Goal: Information Seeking & Learning: Find specific fact

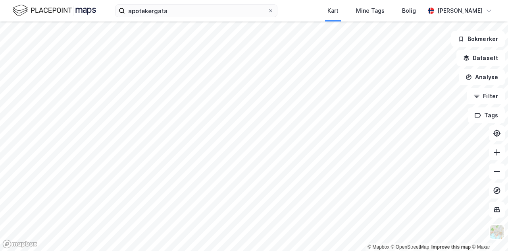
click at [68, 10] on img at bounding box center [54, 11] width 83 height 14
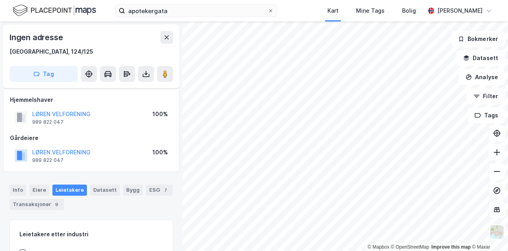
scroll to position [4, 0]
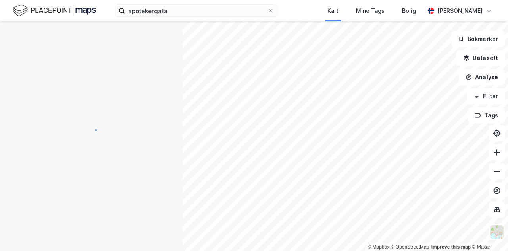
scroll to position [4, 0]
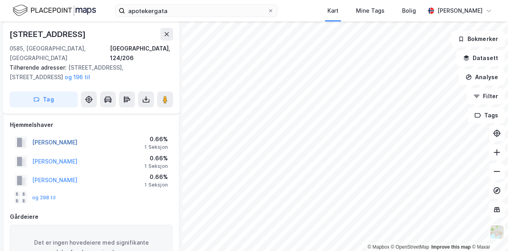
click at [0, 0] on button "[PERSON_NAME]" at bounding box center [0, 0] width 0 height 0
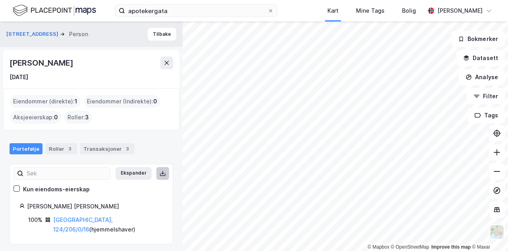
click at [160, 172] on icon at bounding box center [163, 173] width 6 height 6
click at [69, 217] on link "[GEOGRAPHIC_DATA], 124/206/0/16" at bounding box center [83, 224] width 60 height 16
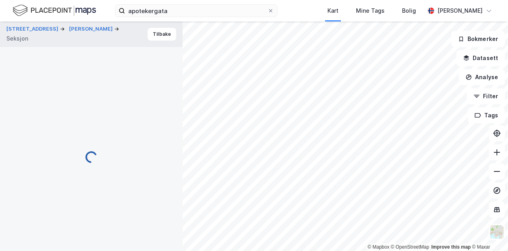
scroll to position [4, 0]
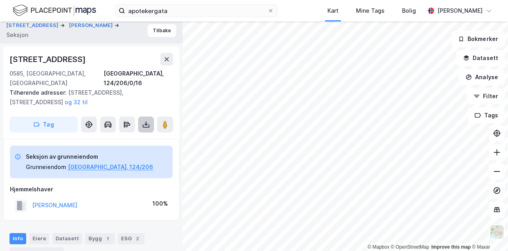
click at [149, 124] on icon at bounding box center [146, 125] width 7 height 3
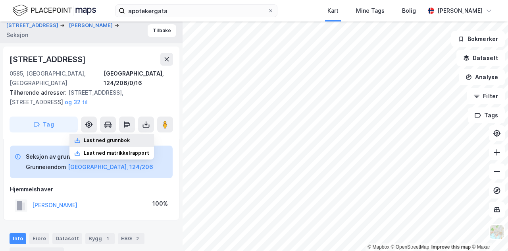
click at [125, 137] on div "Last ned grunnbok" at bounding box center [107, 140] width 46 height 6
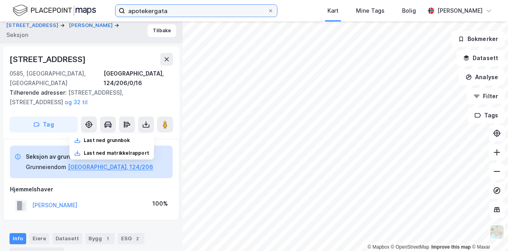
click at [166, 10] on input "apotekergata" at bounding box center [196, 11] width 143 height 12
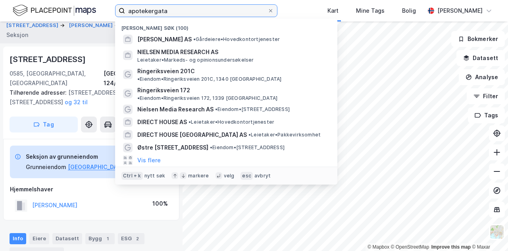
drag, startPoint x: 172, startPoint y: 9, endPoint x: 97, endPoint y: 18, distance: 75.2
click at [97, 18] on div "apotekergata Nylige søk (100) NIELSEN AS • Gårdeiere • Hovedkontortjenester NIE…" at bounding box center [254, 10] width 508 height 21
click at [155, 11] on input at bounding box center [201, 11] width 152 height 12
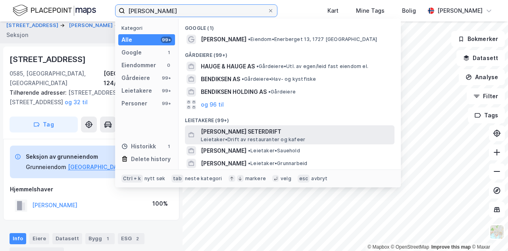
type input "[PERSON_NAME]"
click at [237, 135] on span "[PERSON_NAME] SETERDRIFT" at bounding box center [296, 132] width 191 height 10
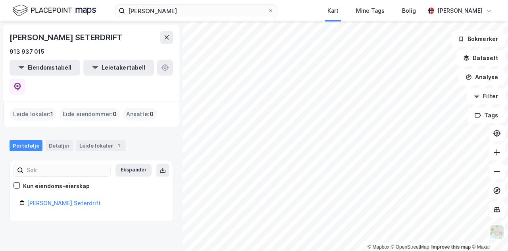
click at [37, 108] on div "Leide lokaler : 1" at bounding box center [33, 114] width 46 height 13
click at [71, 199] on link "[PERSON_NAME] Seterdrift" at bounding box center [64, 202] width 74 height 7
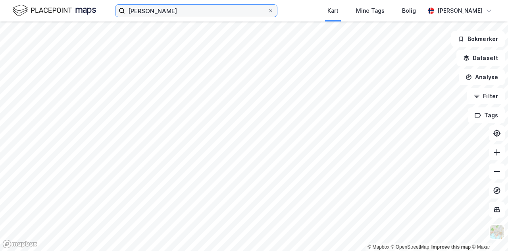
click at [205, 9] on input "[PERSON_NAME]" at bounding box center [196, 11] width 143 height 12
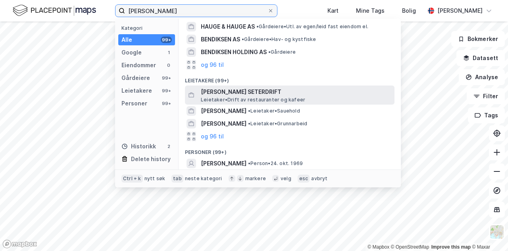
scroll to position [79, 0]
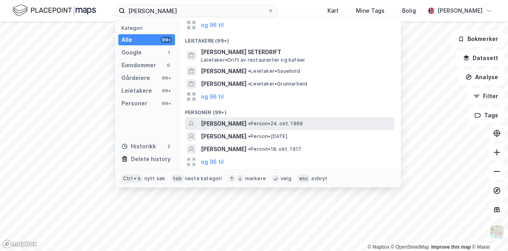
click at [247, 125] on span "[PERSON_NAME]" at bounding box center [224, 124] width 46 height 10
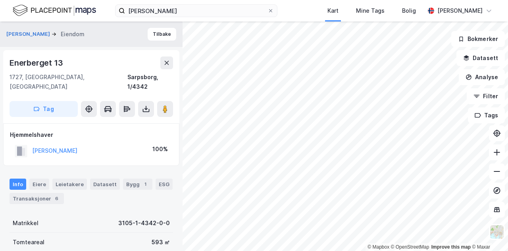
scroll to position [4, 0]
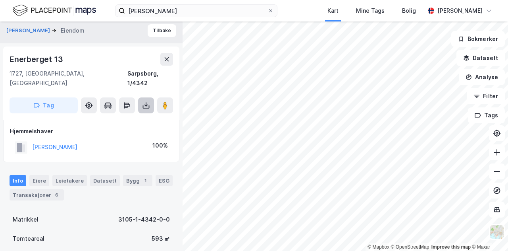
click at [149, 101] on icon at bounding box center [146, 105] width 8 height 8
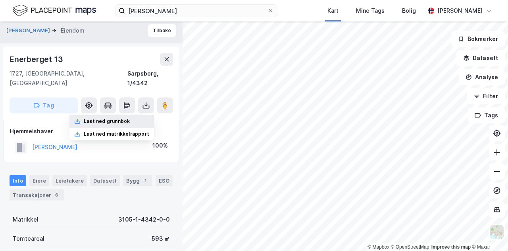
click at [122, 118] on div "Last ned grunnbok" at bounding box center [107, 121] width 46 height 6
click at [68, 6] on img at bounding box center [54, 11] width 83 height 14
